Goal: Communication & Community: Connect with others

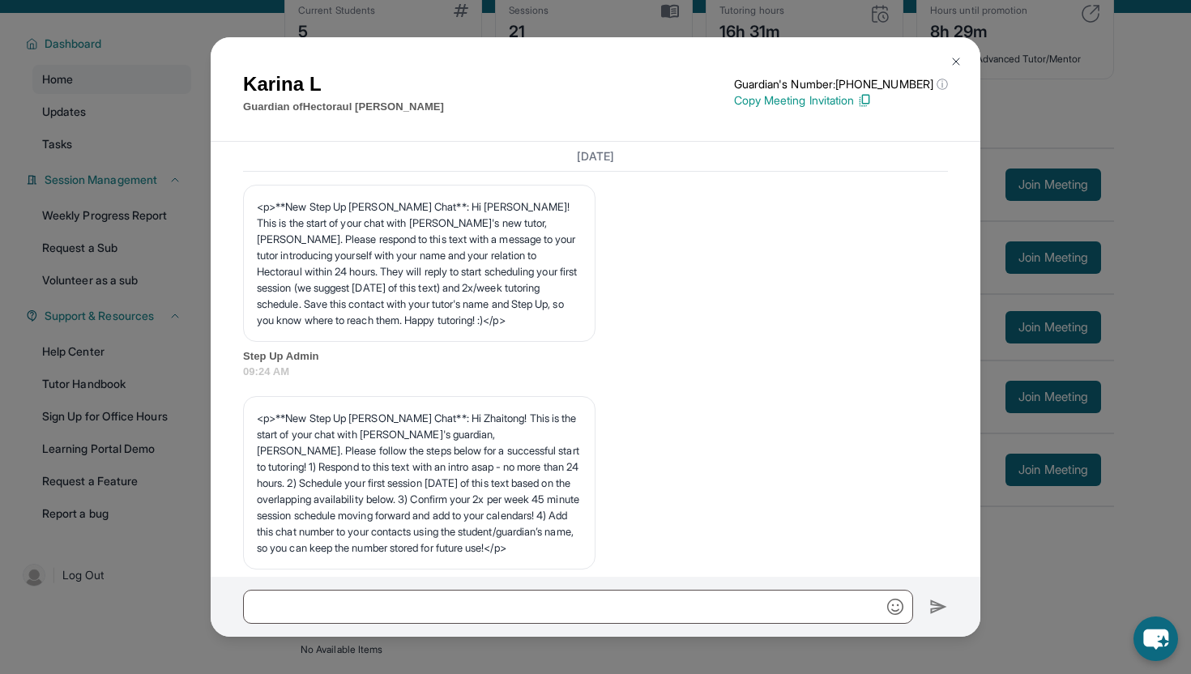
scroll to position [7036, 0]
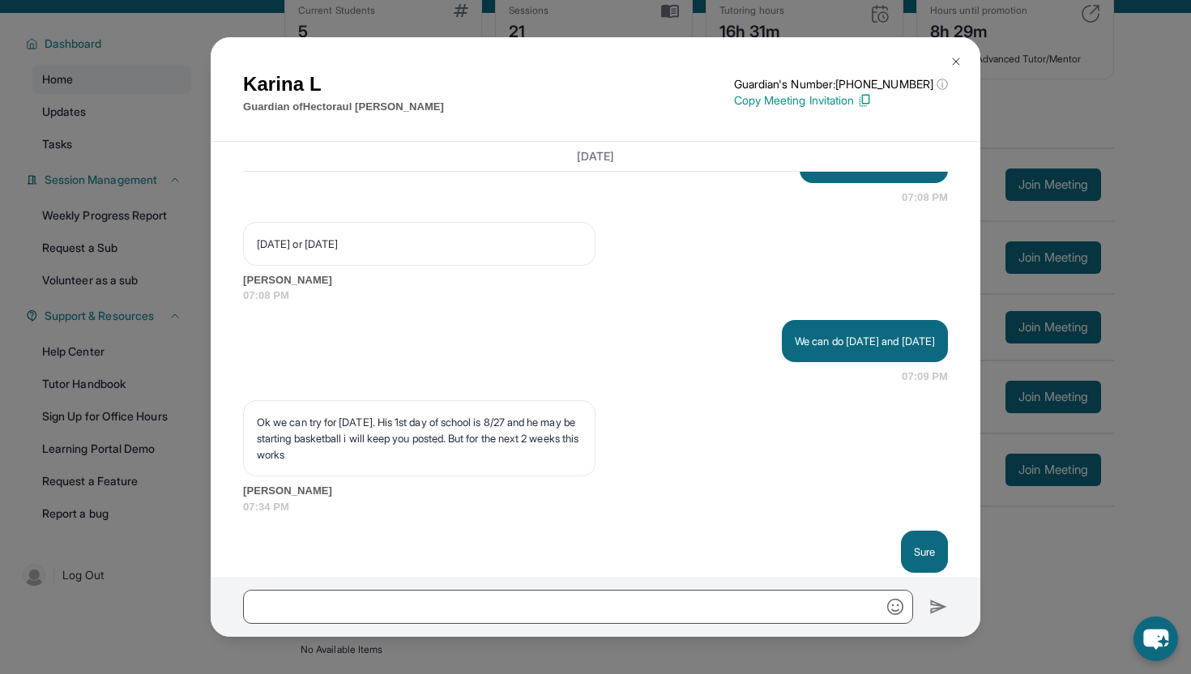
click at [962, 53] on button at bounding box center [956, 61] width 32 height 32
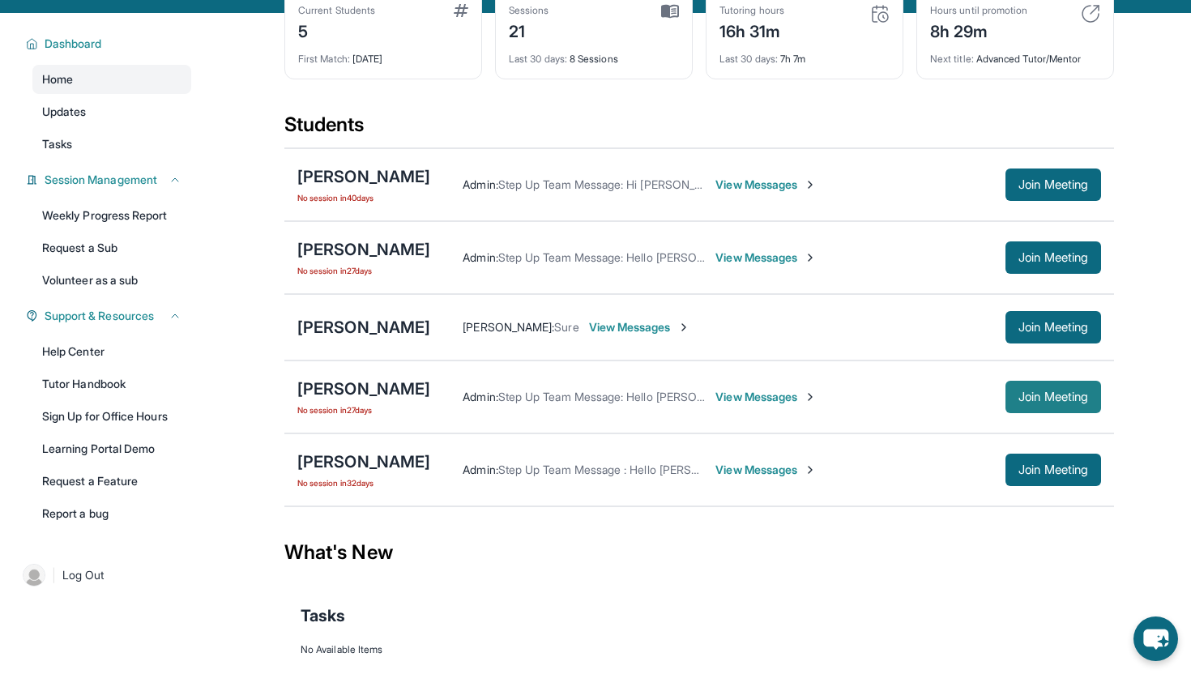
click at [1038, 402] on span "Join Meeting" at bounding box center [1054, 397] width 70 height 10
click at [761, 405] on span "View Messages" at bounding box center [765, 397] width 101 height 16
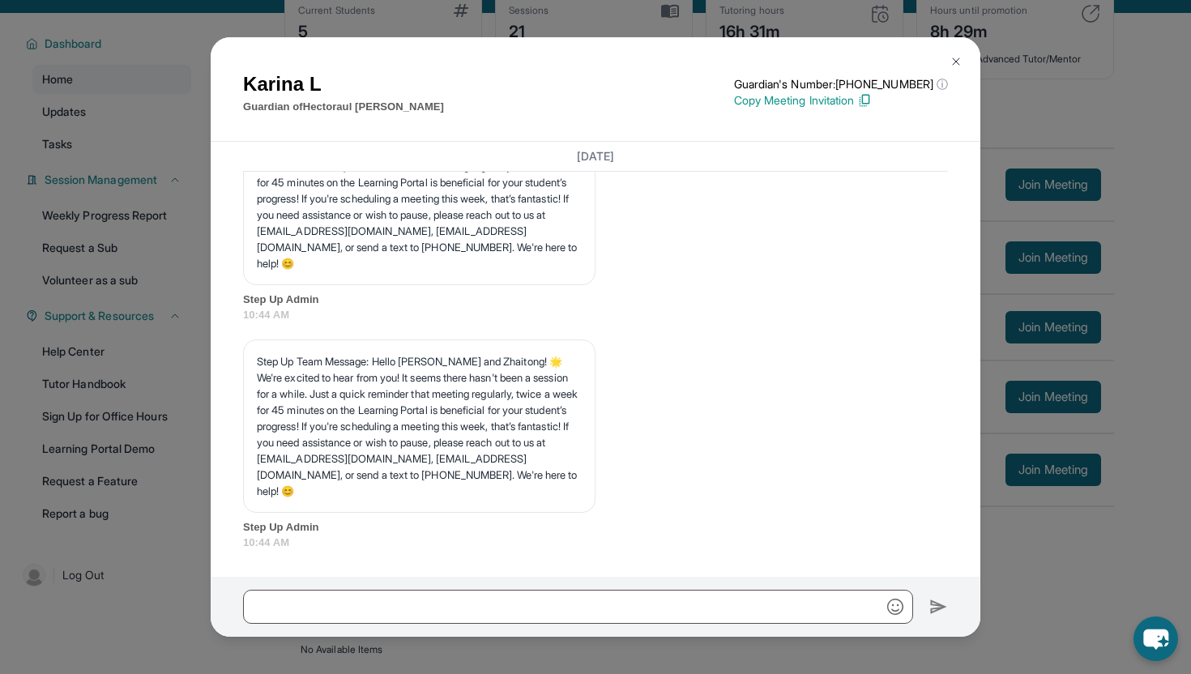
scroll to position [7994, 0]
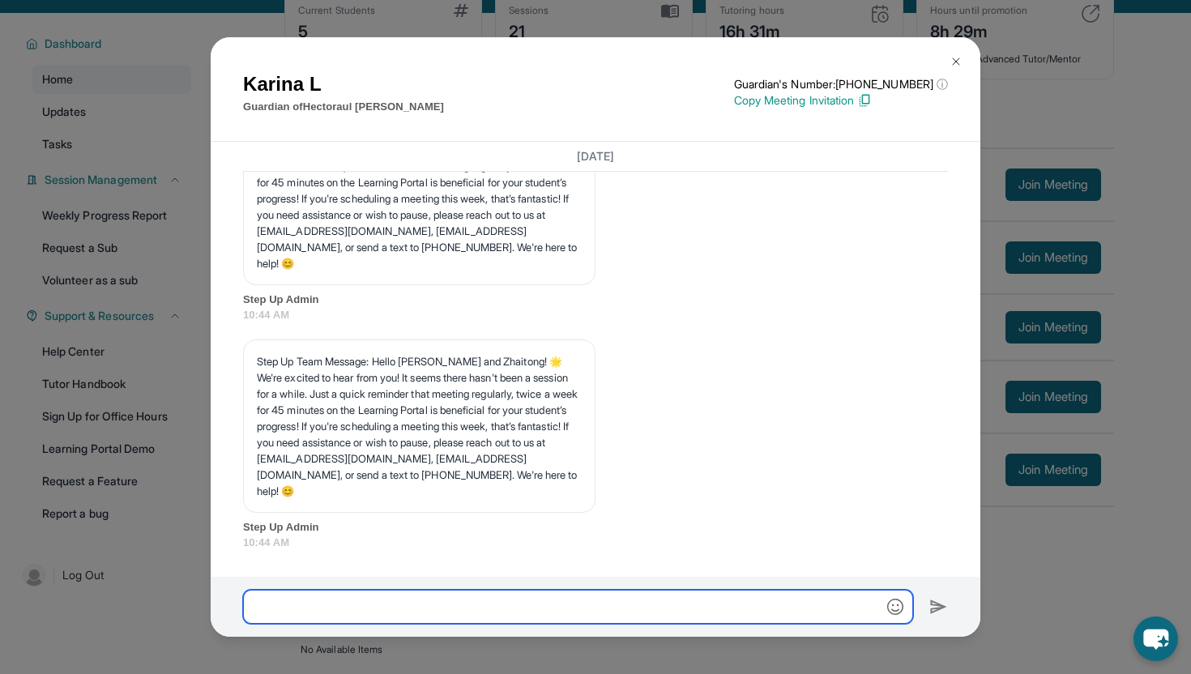
click at [577, 601] on input "text" at bounding box center [578, 607] width 670 height 34
type input "**********"
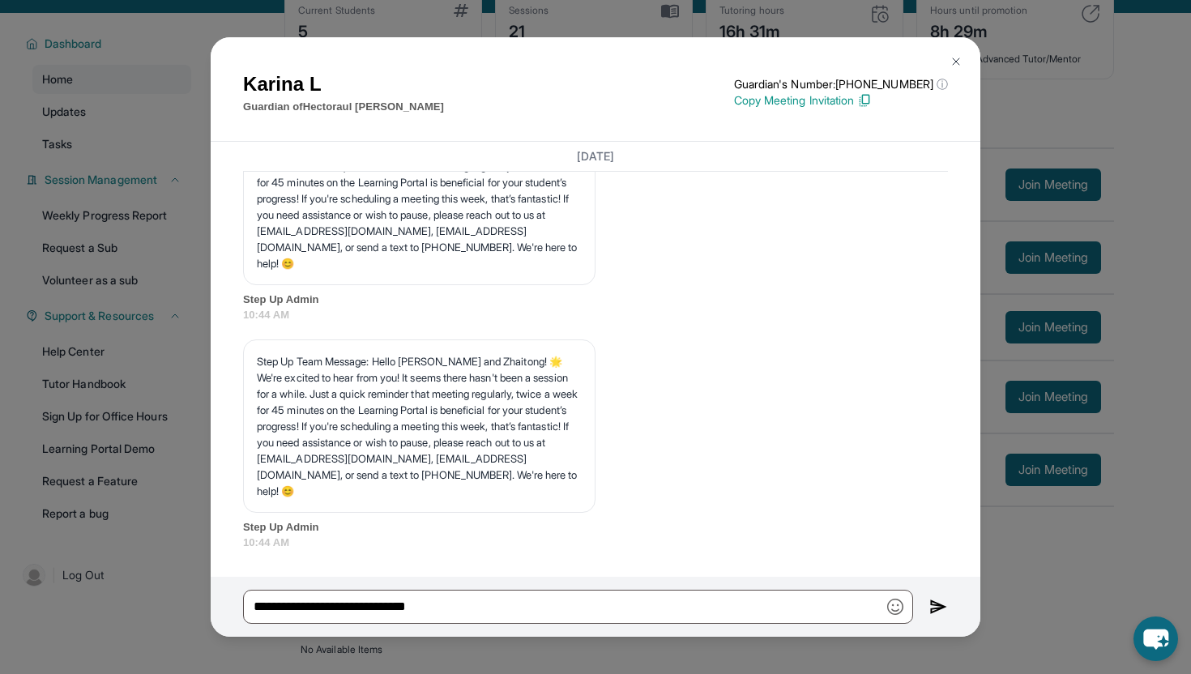
click at [931, 606] on img at bounding box center [938, 606] width 19 height 19
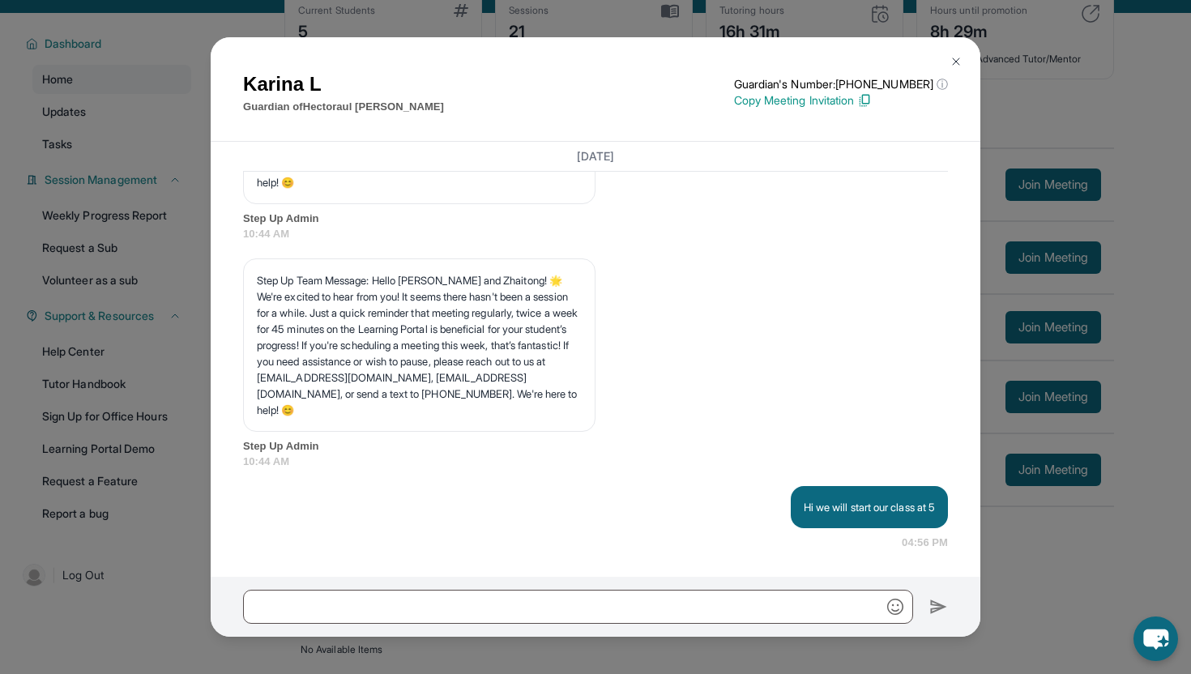
scroll to position [8075, 0]
click at [955, 58] on img at bounding box center [956, 61] width 13 height 13
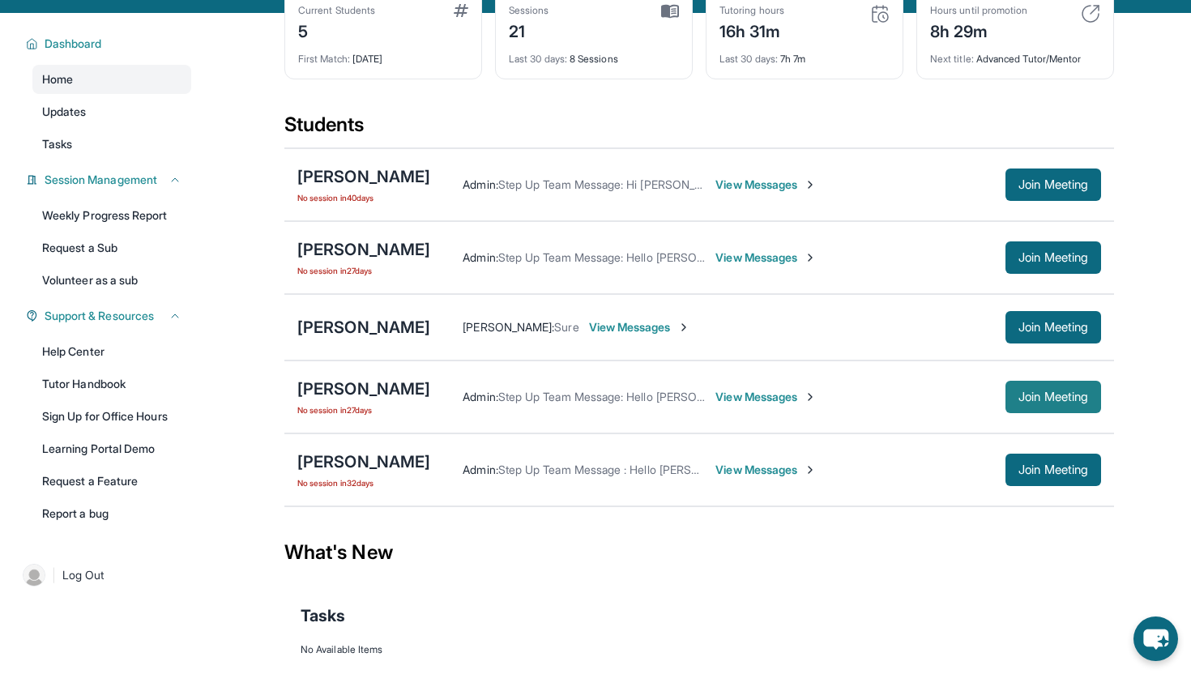
click at [1044, 402] on span "Join Meeting" at bounding box center [1054, 397] width 70 height 10
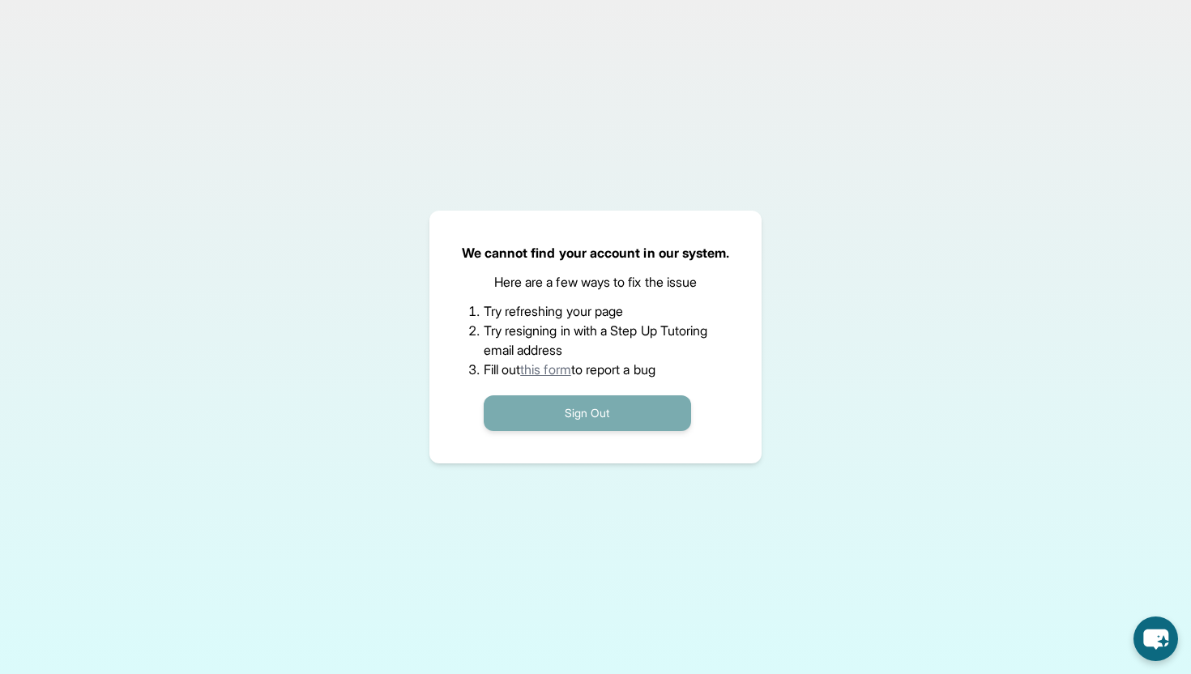
scroll to position [47, 0]
